Goal: Find specific page/section: Find specific page/section

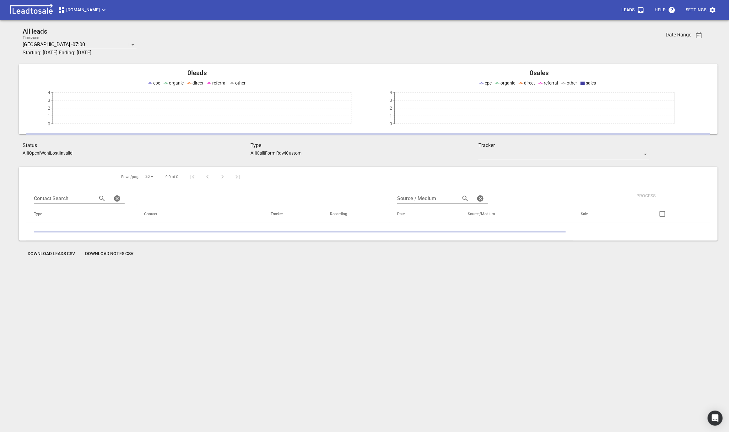
click at [63, 15] on button "Truckrepairsauckland.co.nz" at bounding box center [82, 10] width 55 height 13
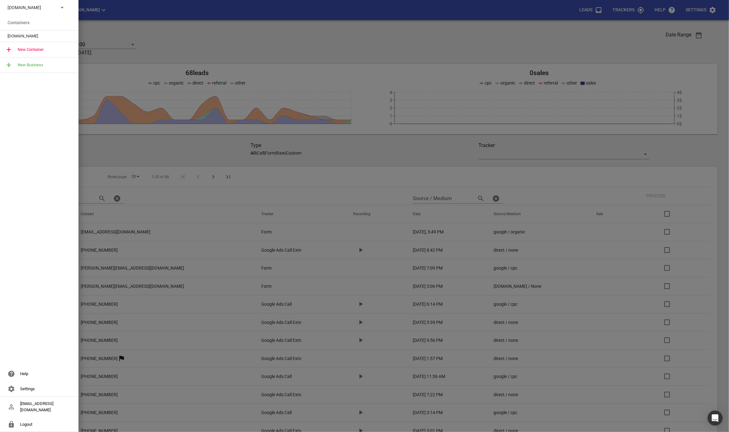
click at [173, 76] on div at bounding box center [364, 216] width 729 height 432
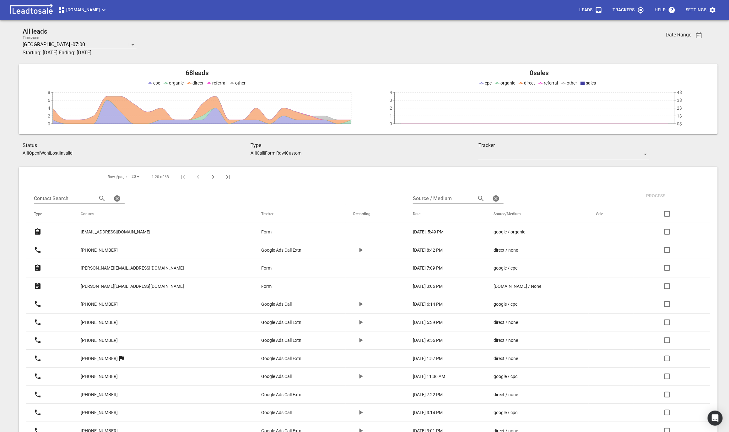
click at [129, 230] on p "raroboy69@gmail.com" at bounding box center [116, 232] width 70 height 7
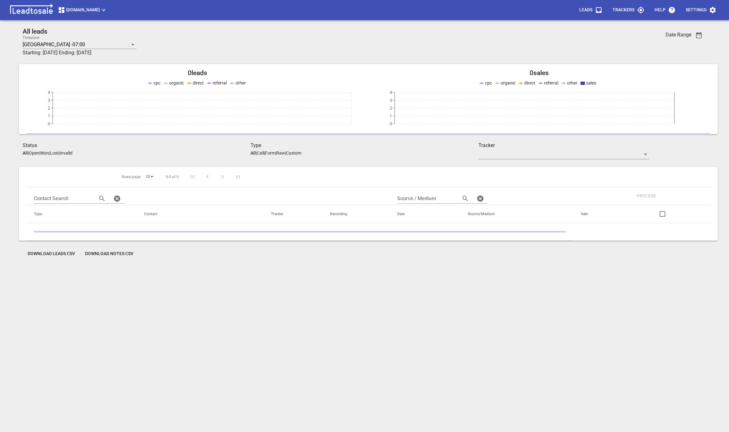
scroll to position [27, 0]
